Goal: Share content: Share content

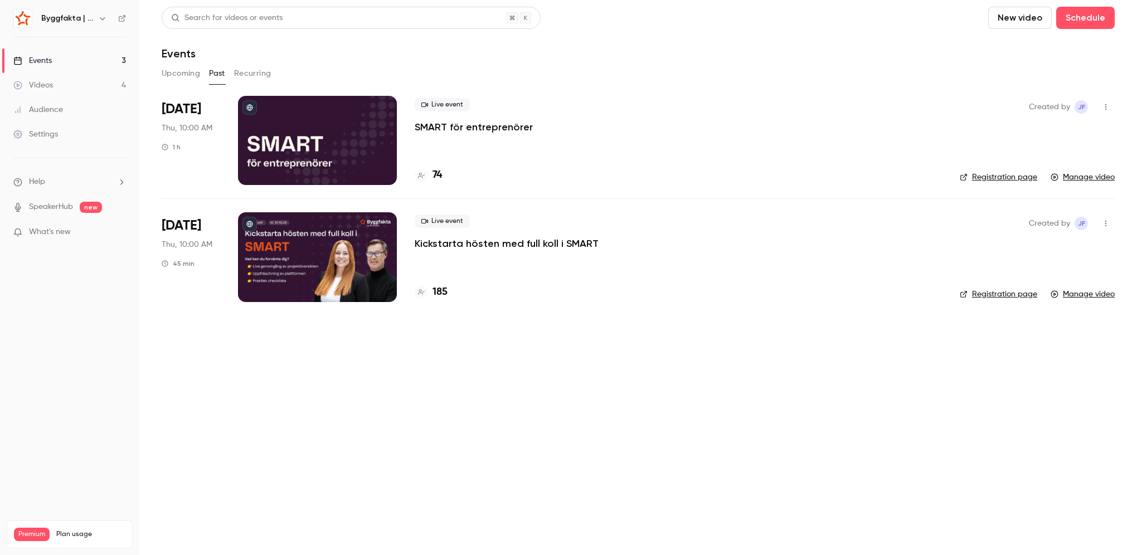
click at [171, 74] on button "Upcoming" at bounding box center [181, 74] width 38 height 18
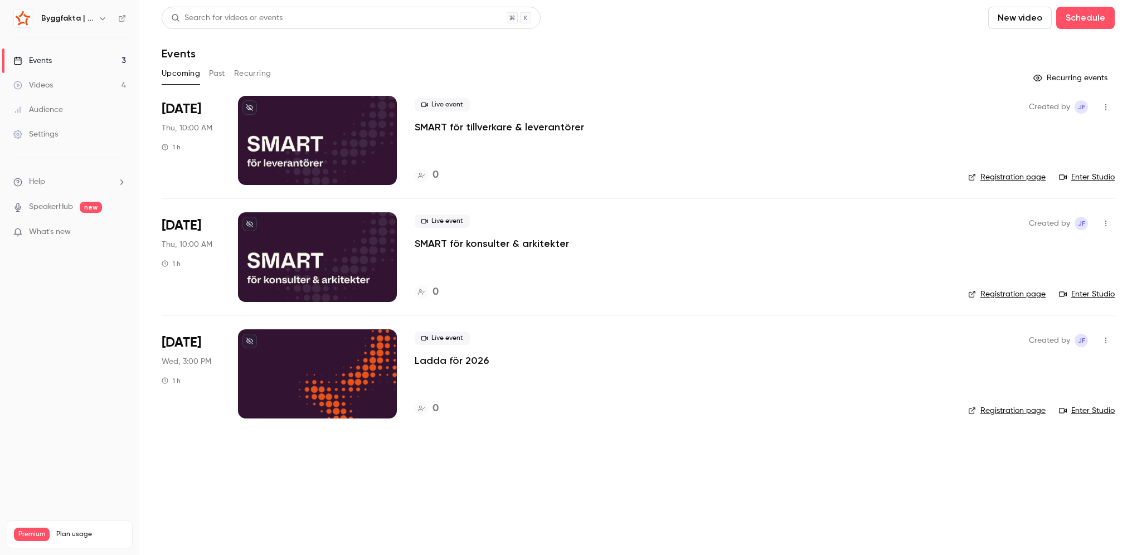
click at [218, 78] on button "Past" at bounding box center [217, 74] width 16 height 18
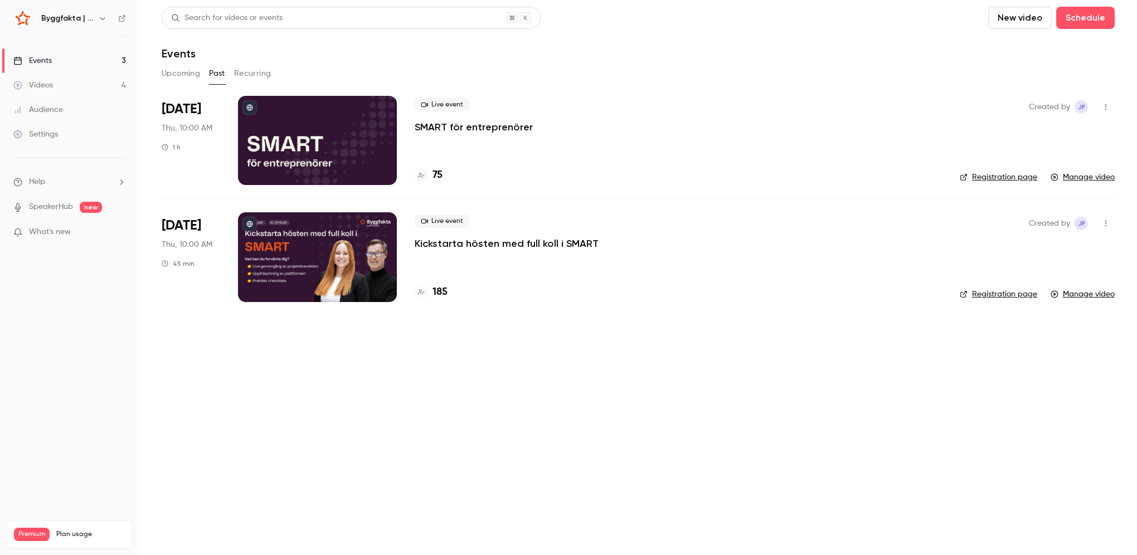
click at [288, 138] on div at bounding box center [317, 140] width 159 height 89
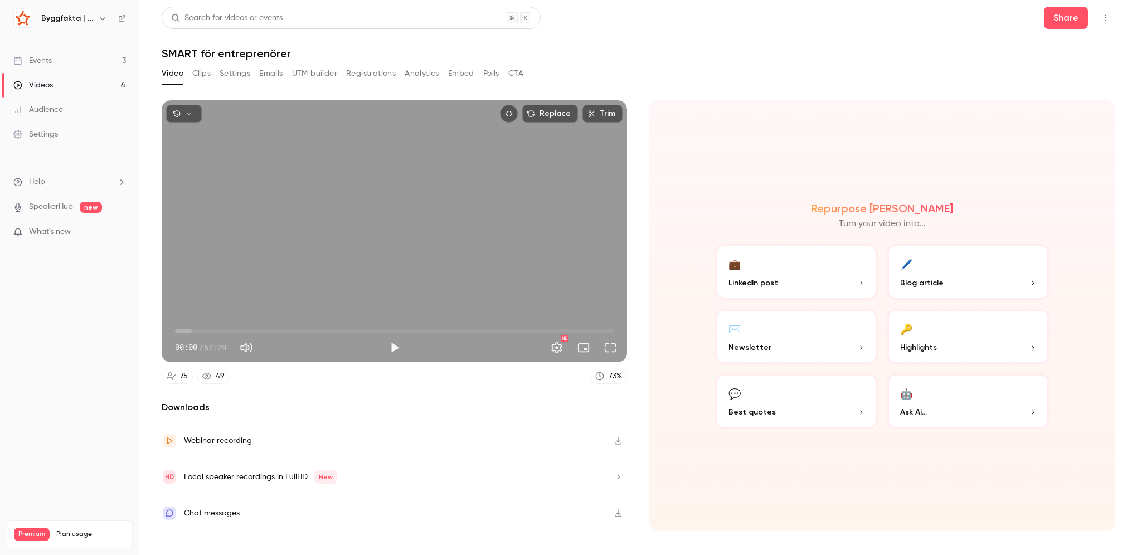
click at [299, 411] on h2 "Downloads" at bounding box center [394, 407] width 465 height 13
click at [121, 17] on icon at bounding box center [122, 18] width 8 height 8
click at [289, 443] on div "Webinar recording" at bounding box center [394, 441] width 465 height 36
click at [185, 380] on div "75" at bounding box center [184, 377] width 8 height 12
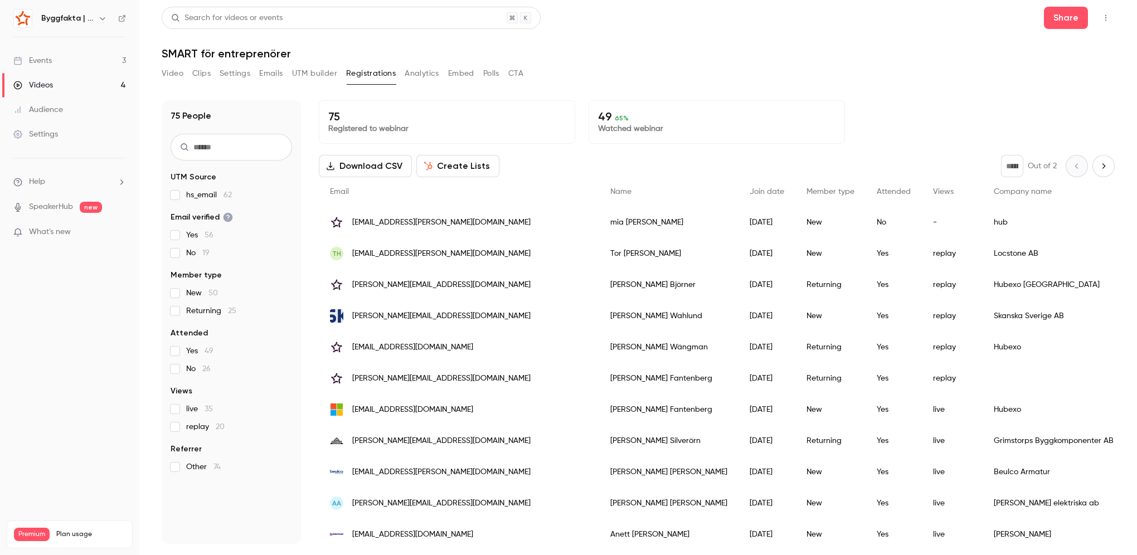
click at [866, 223] on div "No" at bounding box center [894, 222] width 56 height 31
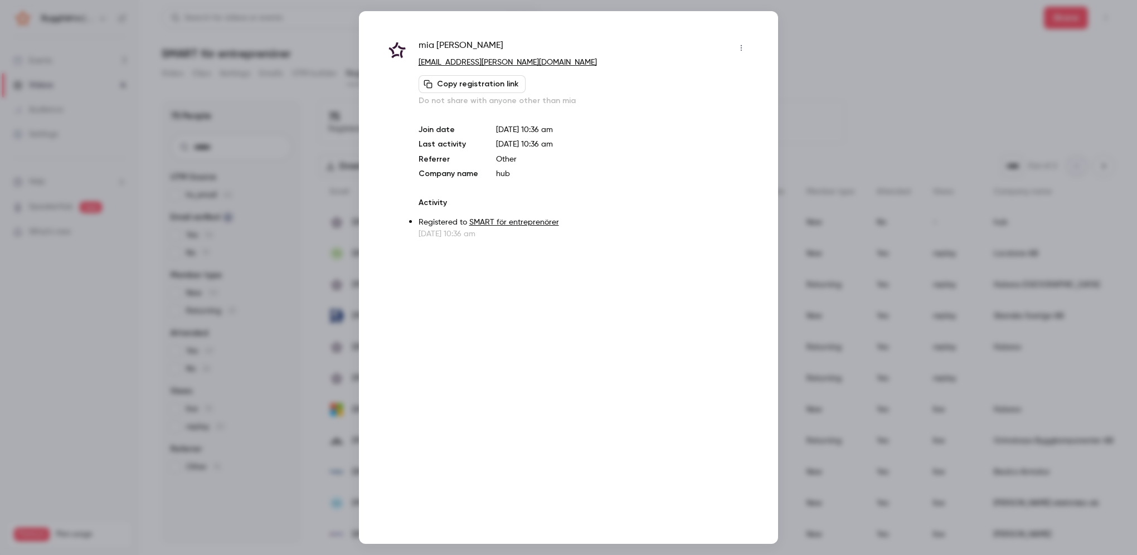
click at [486, 86] on button "Copy registration link" at bounding box center [472, 84] width 107 height 18
click at [441, 85] on button "Copied!" at bounding box center [446, 84] width 55 height 18
